Goal: Task Accomplishment & Management: Manage account settings

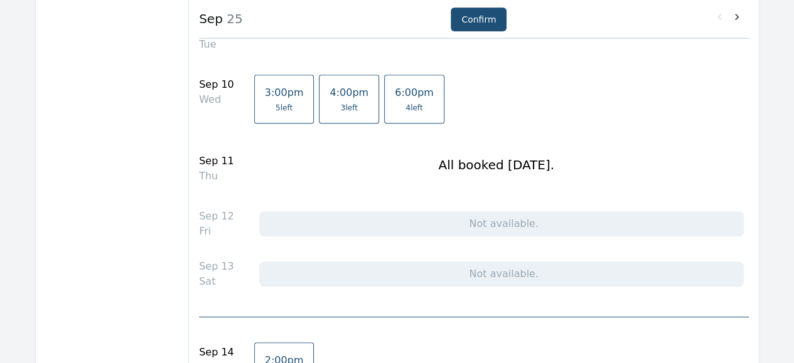
scroll to position [266, 0]
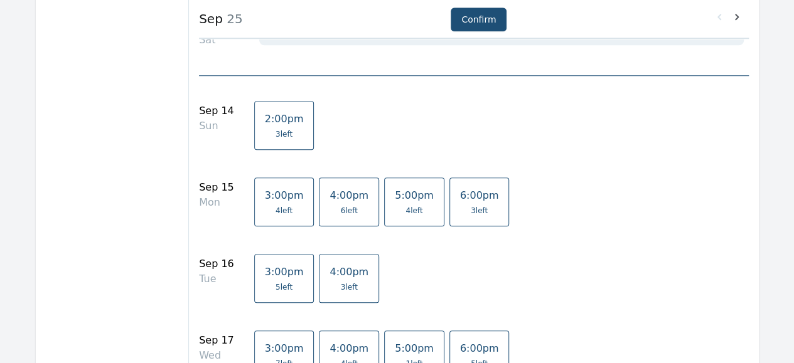
scroll to position [511, 0]
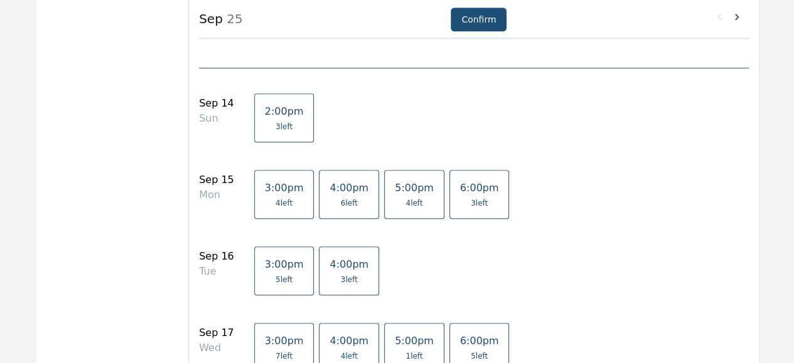
click at [275, 105] on span "2:00pm" at bounding box center [284, 111] width 39 height 12
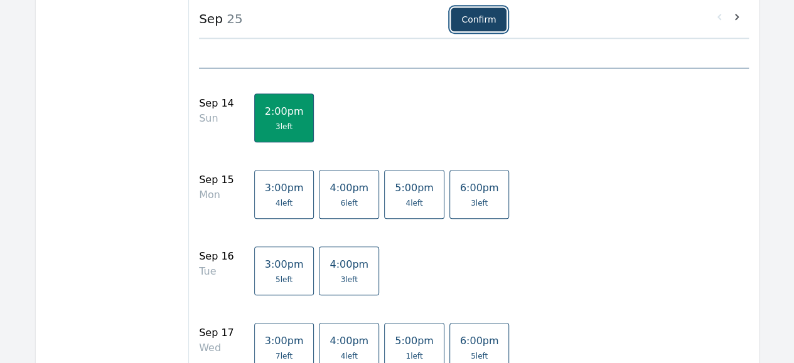
click at [476, 26] on button "Confirm" at bounding box center [478, 20] width 56 height 24
select select "2"
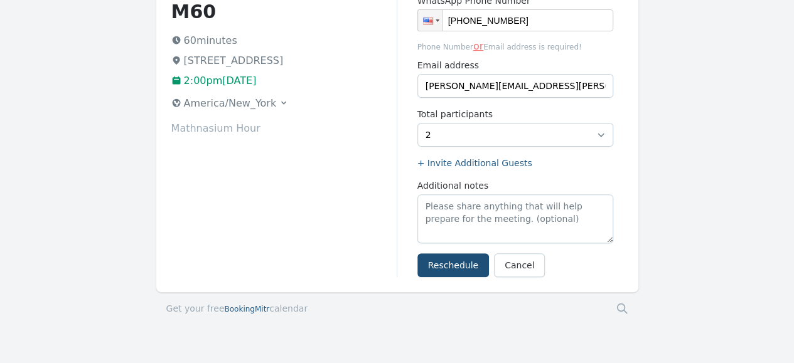
scroll to position [167, 0]
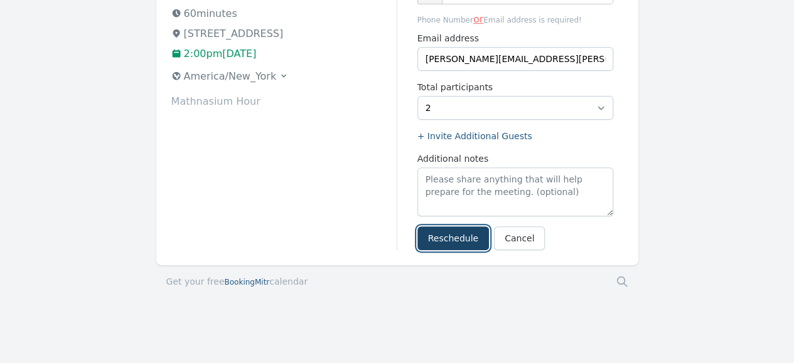
click at [455, 245] on button "Reschedule" at bounding box center [453, 238] width 72 height 24
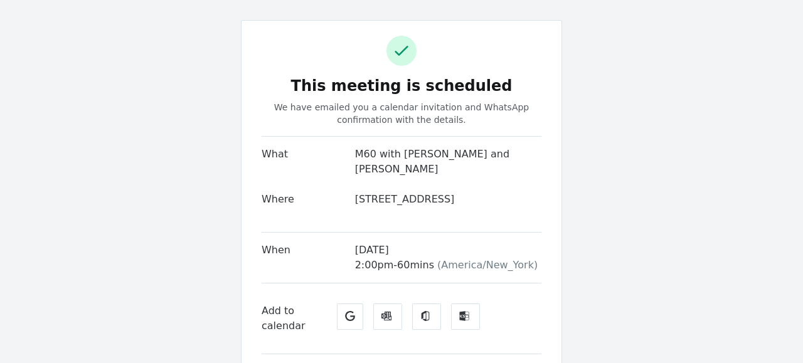
scroll to position [45, 0]
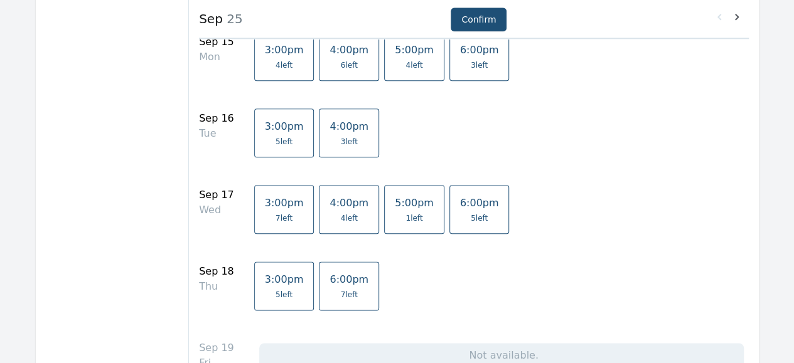
scroll to position [651, 0]
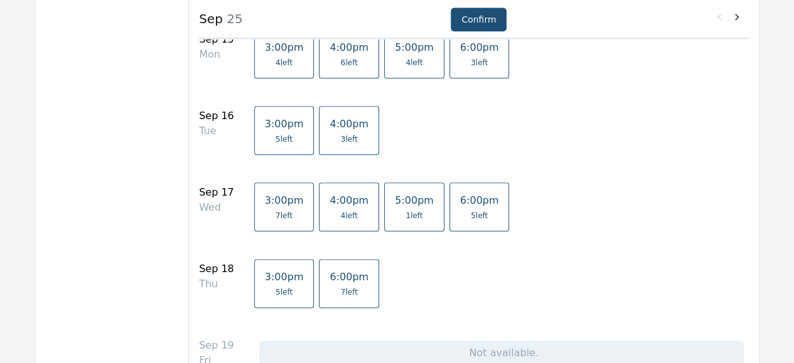
click at [338, 282] on link "6:00pm 7 left" at bounding box center [349, 283] width 60 height 49
click at [449, 206] on link "6:00pm 5 left" at bounding box center [479, 207] width 60 height 49
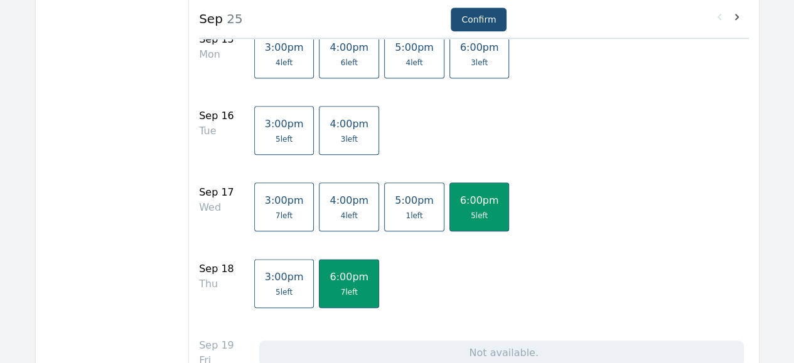
click at [329, 280] on span "6:00pm" at bounding box center [348, 277] width 39 height 12
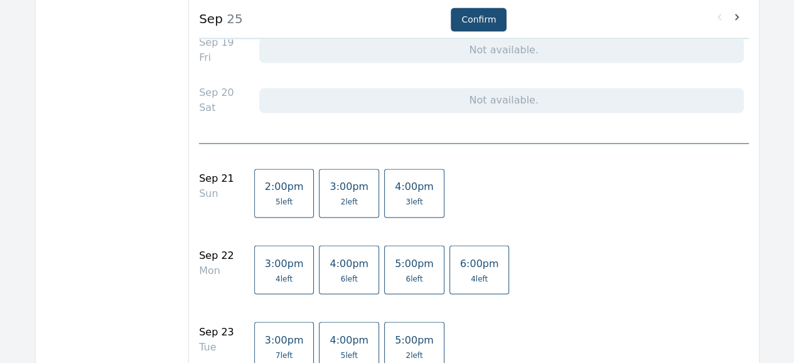
scroll to position [957, 0]
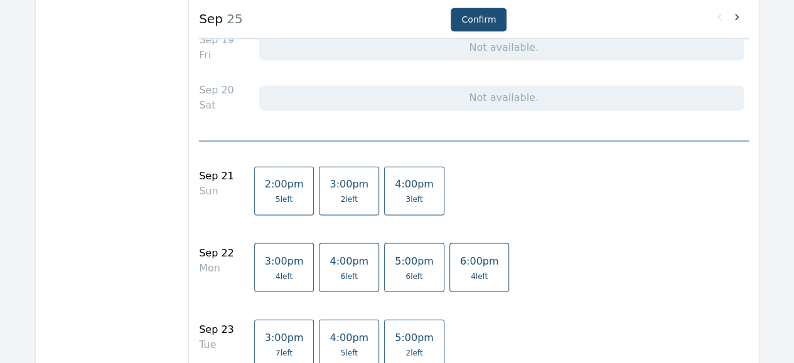
click at [275, 194] on span "5 left" at bounding box center [283, 199] width 17 height 10
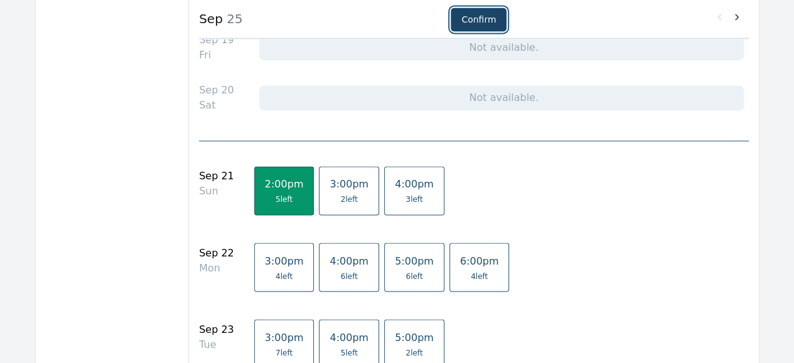
click at [472, 22] on button "Confirm" at bounding box center [478, 20] width 56 height 24
select select "2"
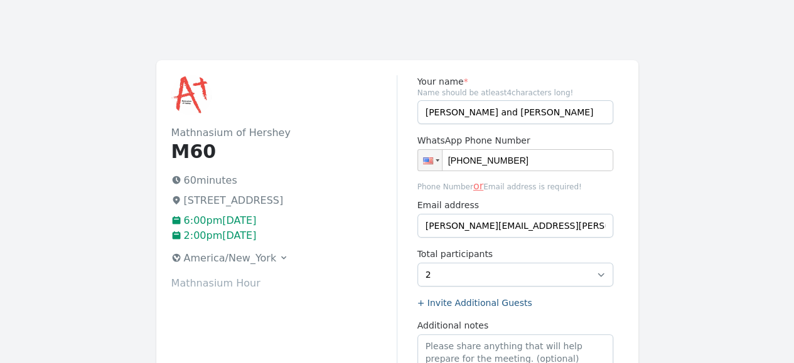
scroll to position [167, 0]
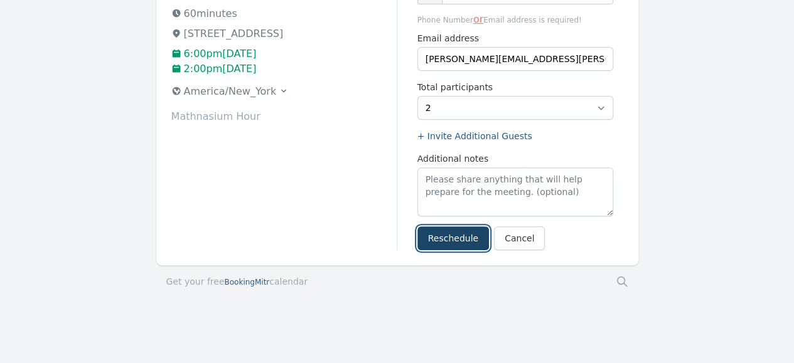
click at [447, 236] on button "Reschedule" at bounding box center [453, 238] width 72 height 24
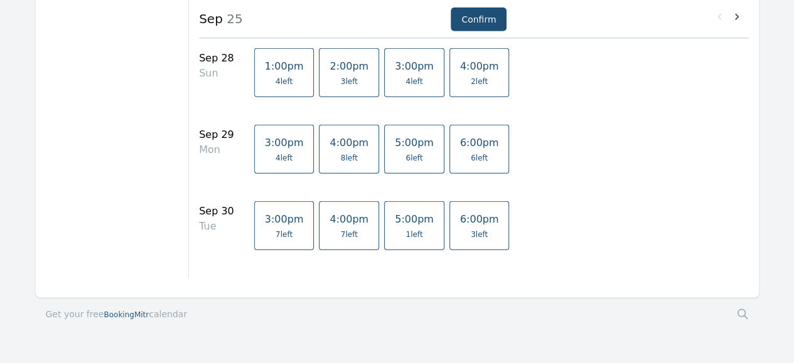
scroll to position [1572, 0]
